Goal: Transaction & Acquisition: Obtain resource

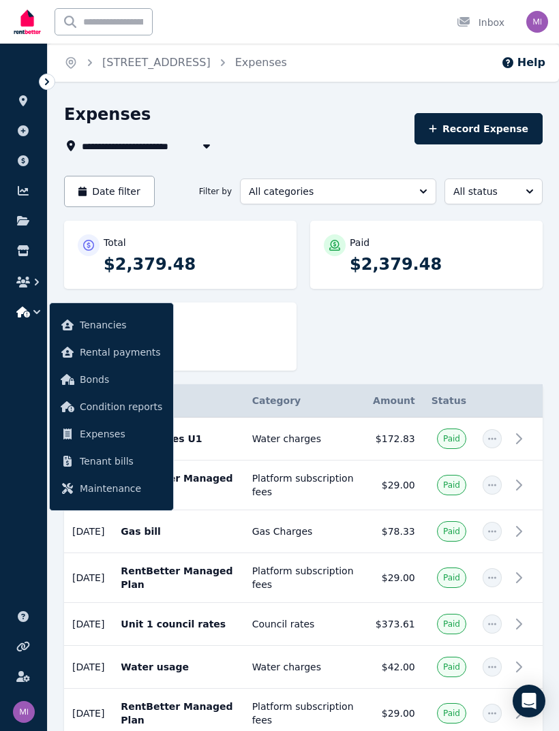
click at [42, 80] on icon at bounding box center [47, 82] width 14 height 14
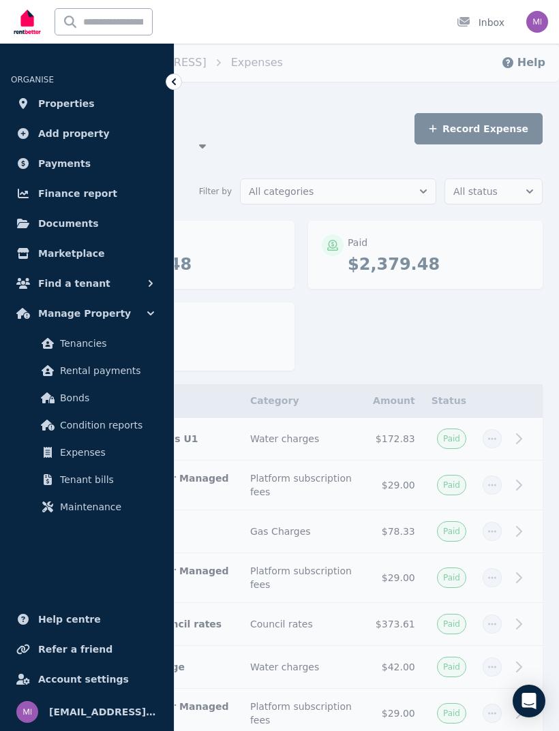
click at [74, 196] on span "Finance report" at bounding box center [77, 193] width 79 height 16
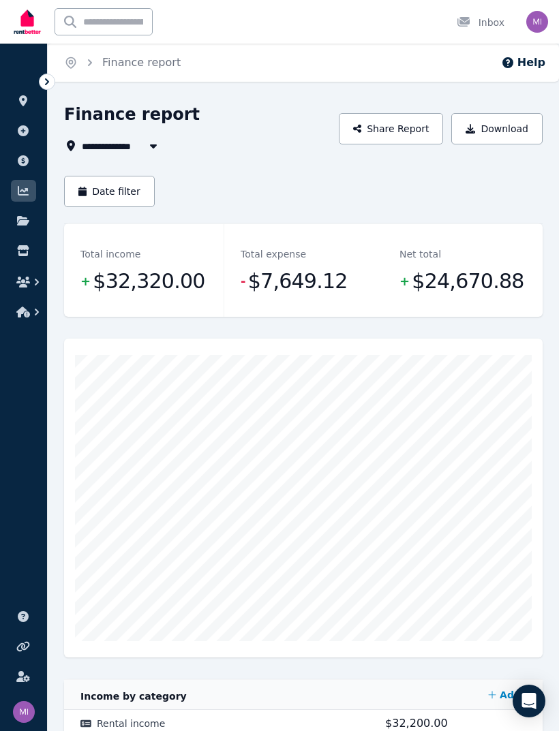
click at [139, 152] on span "All Properties" at bounding box center [126, 146] width 88 height 16
click at [482, 191] on div "Date filter" at bounding box center [303, 191] width 478 height 31
click at [148, 145] on icon "button" at bounding box center [153, 145] width 14 height 11
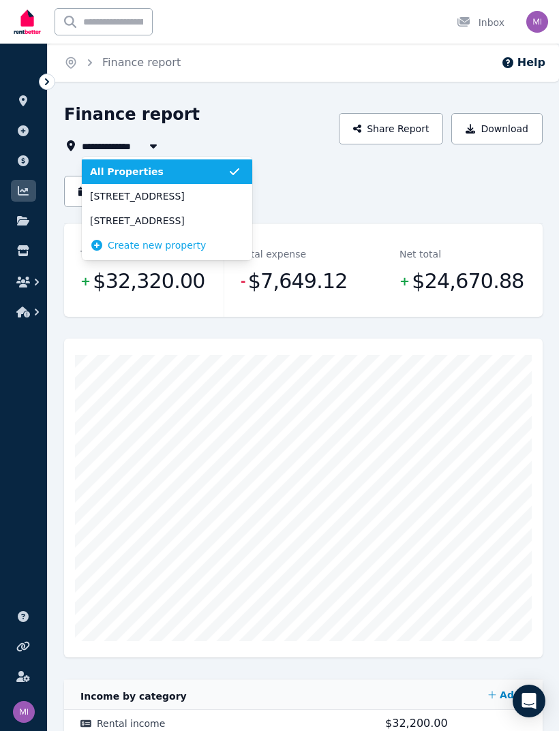
click at [119, 194] on span "[STREET_ADDRESS]" at bounding box center [159, 196] width 138 height 14
type input "**********"
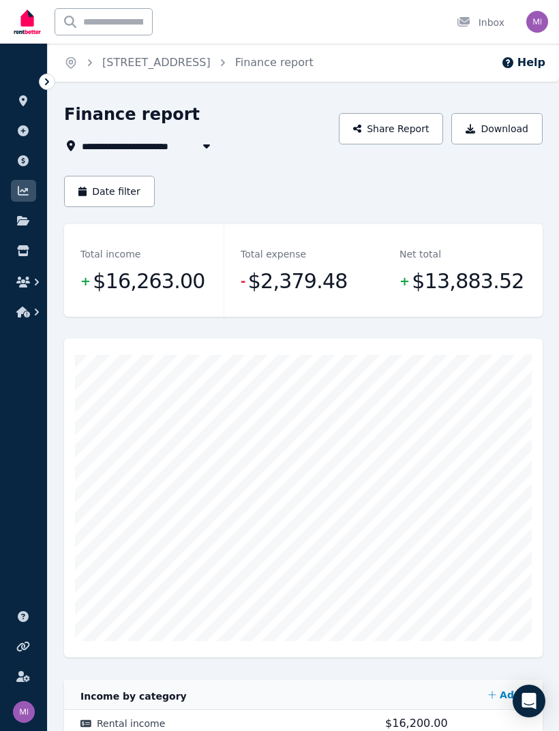
click at [501, 132] on button "Download" at bounding box center [496, 128] width 91 height 31
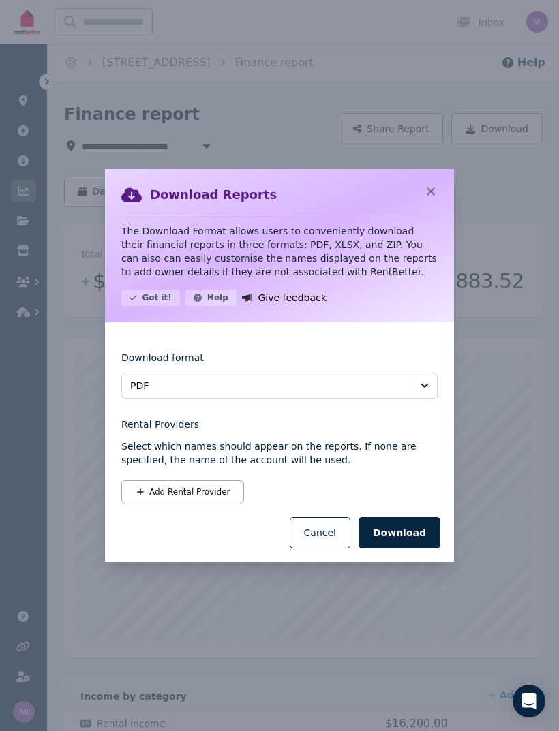
click at [403, 529] on button "Download" at bounding box center [399, 532] width 82 height 31
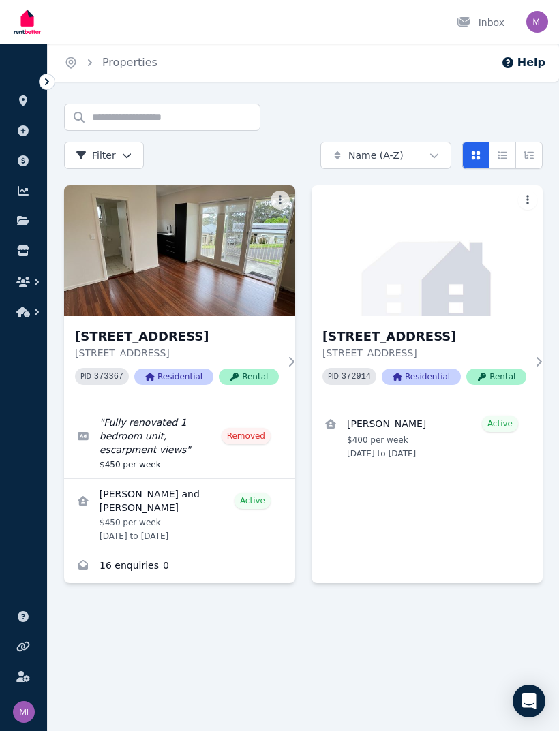
click at [48, 85] on icon at bounding box center [47, 82] width 14 height 14
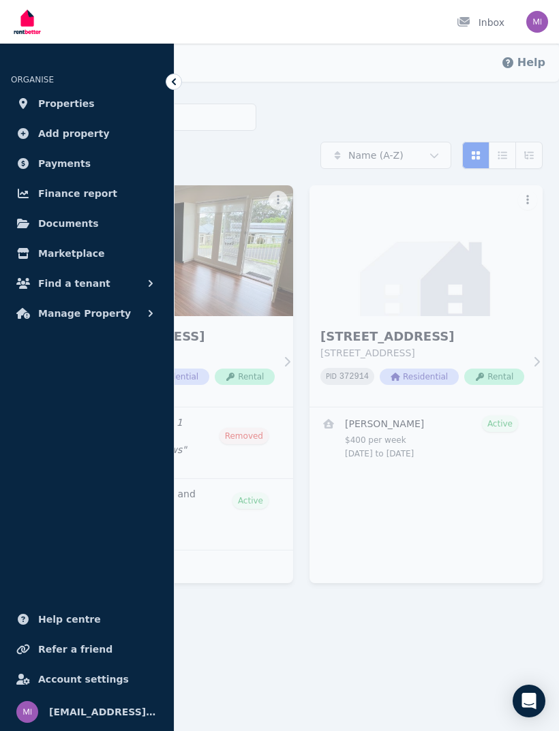
click at [100, 195] on span "Finance report" at bounding box center [77, 193] width 79 height 16
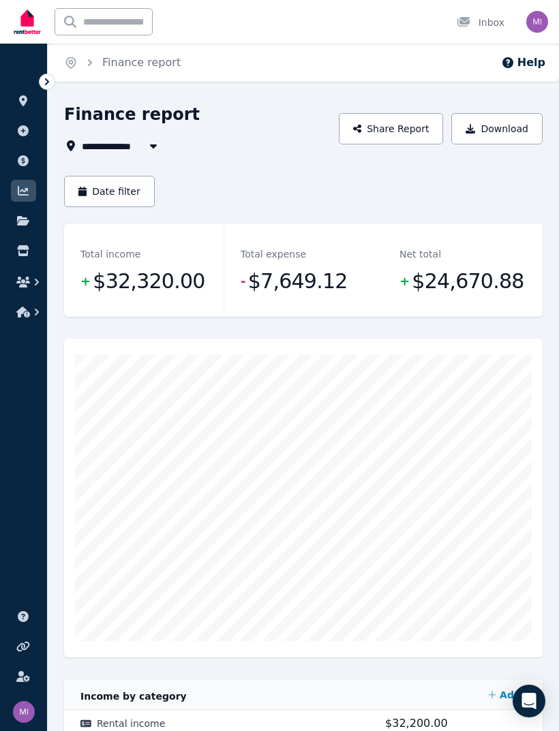
click at [151, 142] on icon "button" at bounding box center [153, 145] width 14 height 11
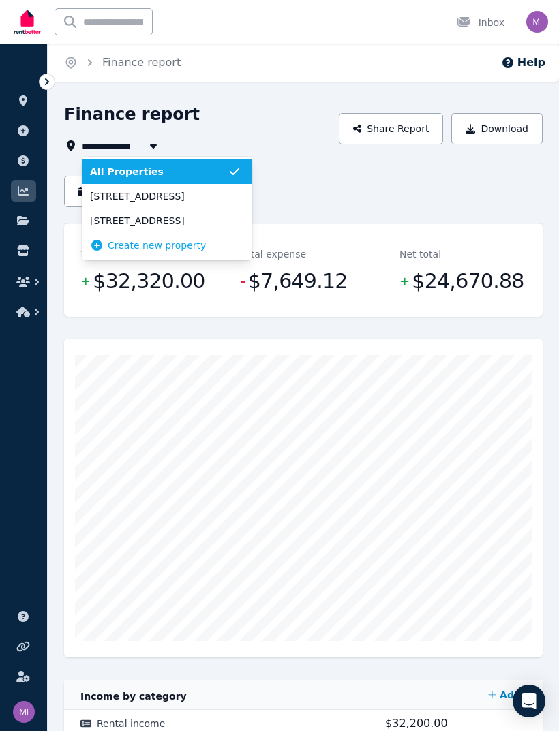
click at [166, 221] on span "[STREET_ADDRESS]" at bounding box center [159, 221] width 138 height 14
type input "**********"
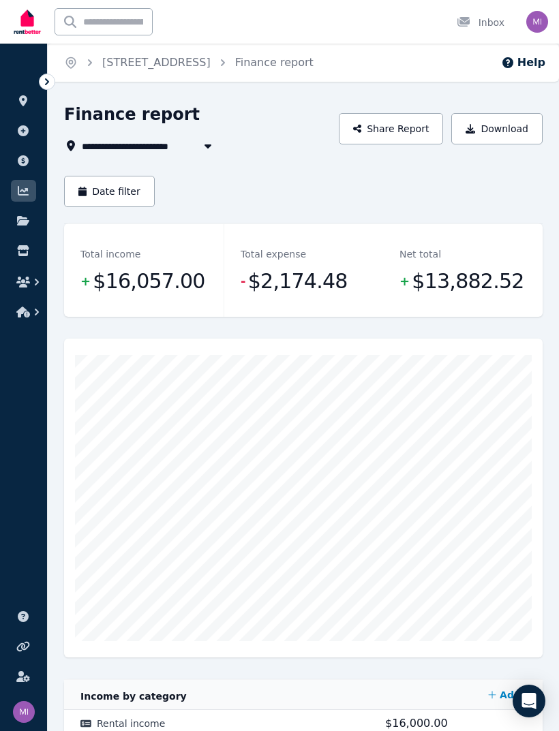
click at [514, 133] on button "Download" at bounding box center [496, 128] width 91 height 31
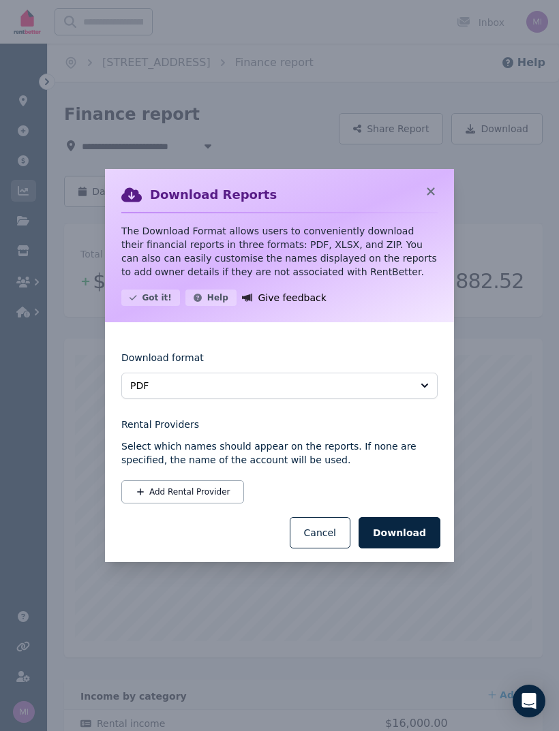
click at [417, 531] on button "Download" at bounding box center [399, 532] width 82 height 31
